Goal: Transaction & Acquisition: Purchase product/service

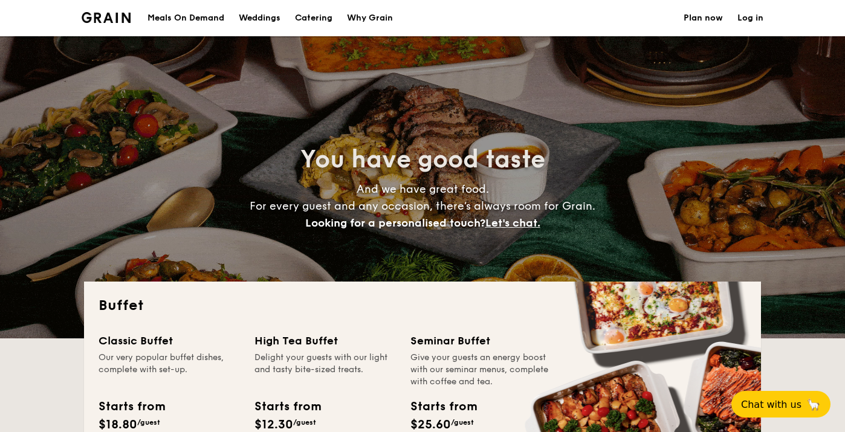
select select
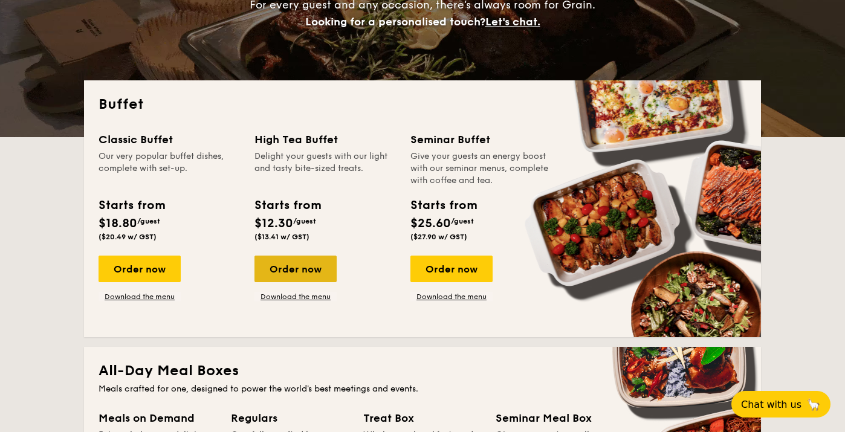
click at [303, 257] on div "Order now" at bounding box center [295, 269] width 82 height 27
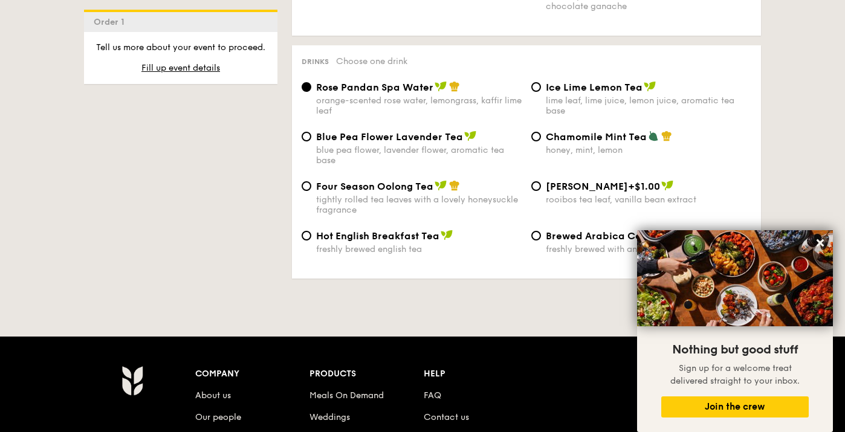
scroll to position [2011, 0]
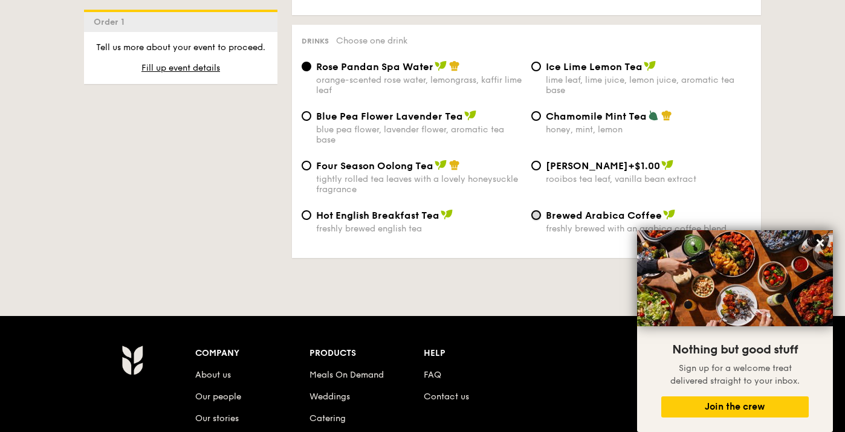
click at [538, 210] on input "Brewed Arabica Coffee freshly brewed with an arabica coffee blend" at bounding box center [536, 215] width 10 height 10
radio input "true"
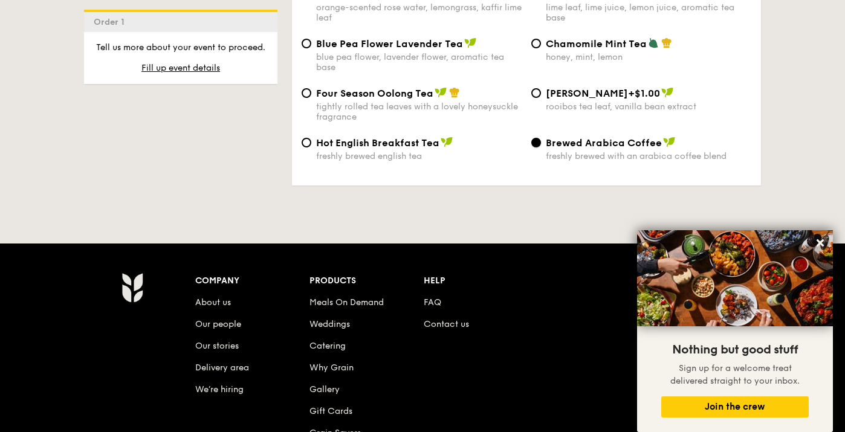
scroll to position [1964, 0]
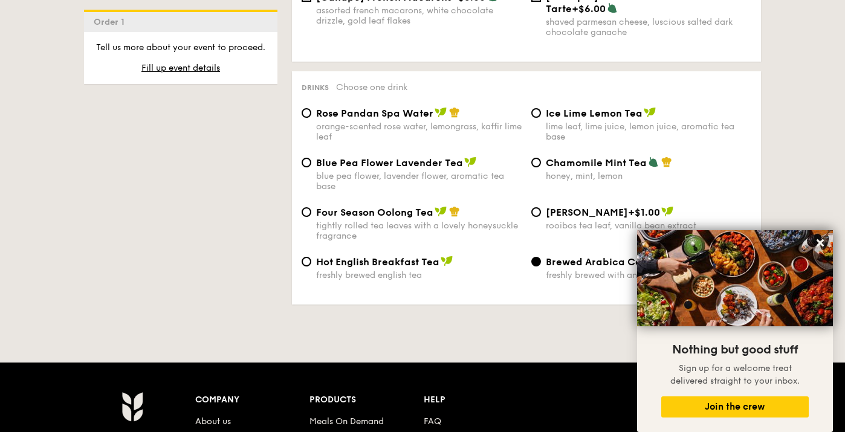
select select
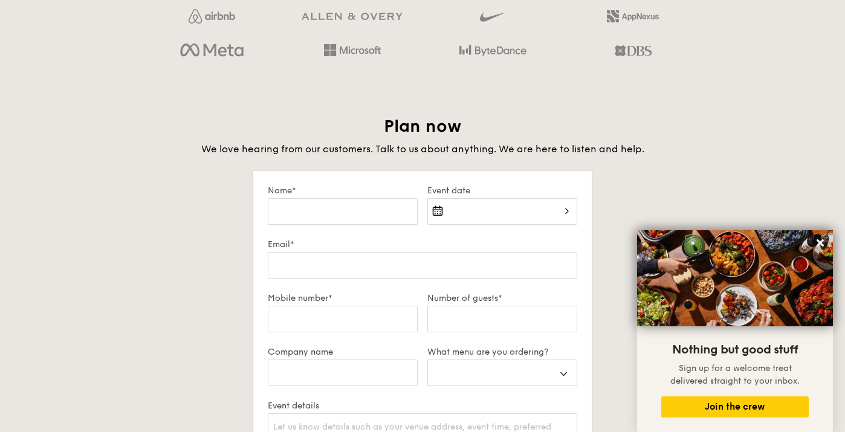
scroll to position [139, 0]
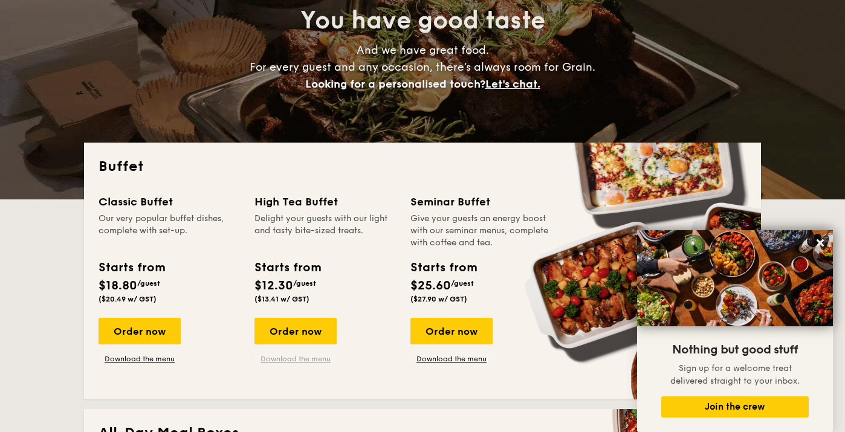
click at [285, 355] on link "Download the menu" at bounding box center [295, 359] width 82 height 10
